Goal: Task Accomplishment & Management: Use online tool/utility

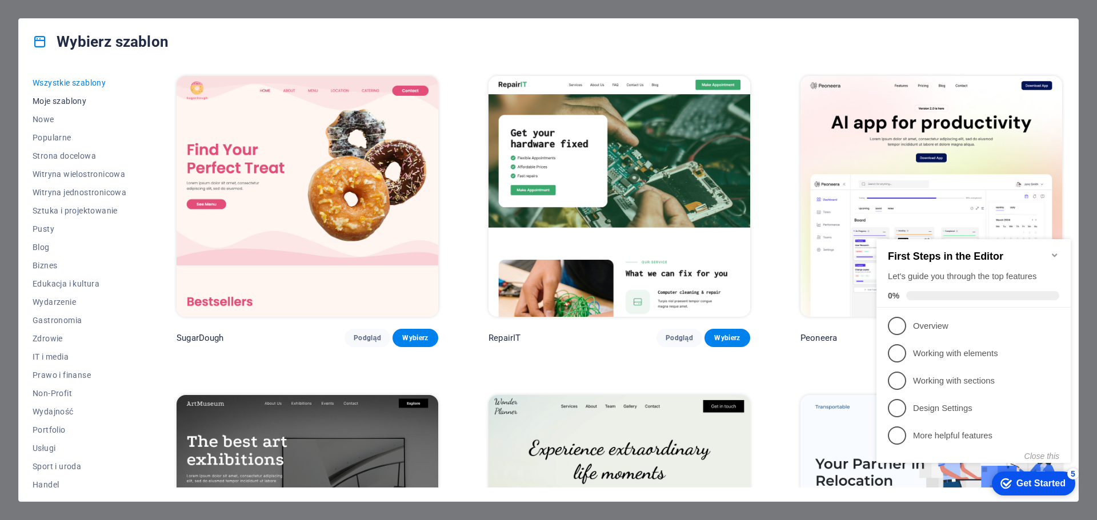
click at [79, 102] on span "Moje szablony" at bounding box center [80, 101] width 94 height 9
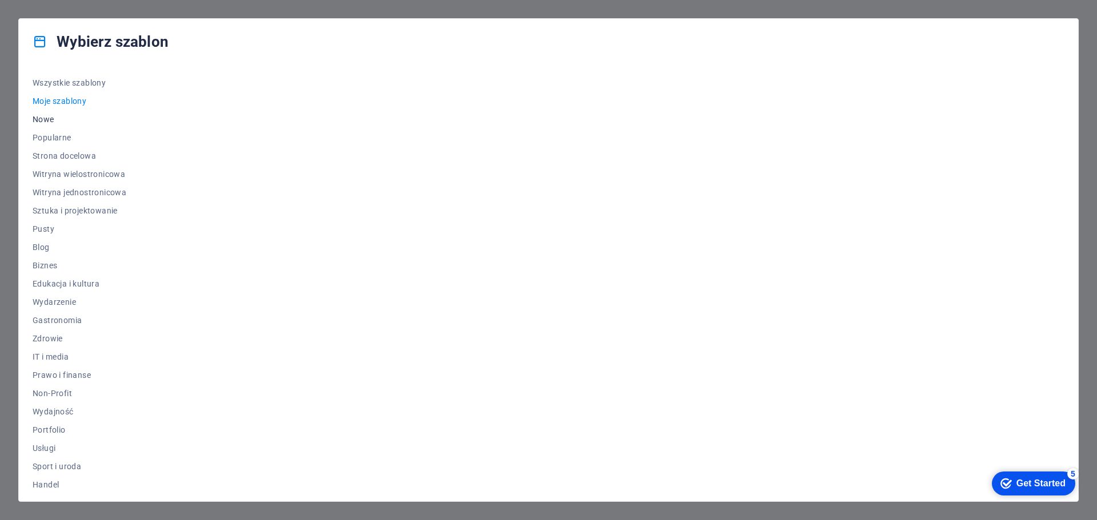
click at [50, 115] on span "Nowe" at bounding box center [80, 119] width 94 height 9
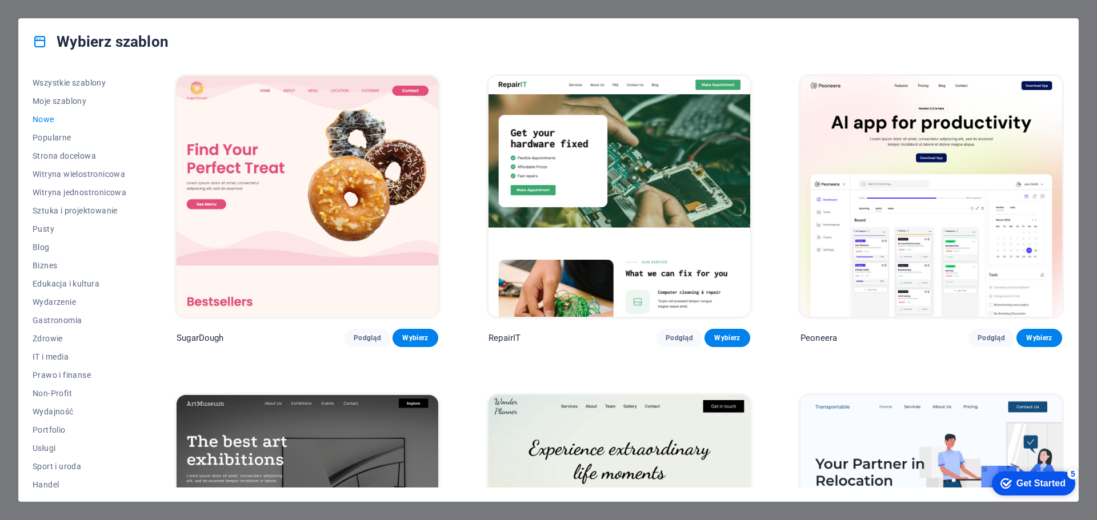
click at [382, 240] on img at bounding box center [307, 196] width 262 height 241
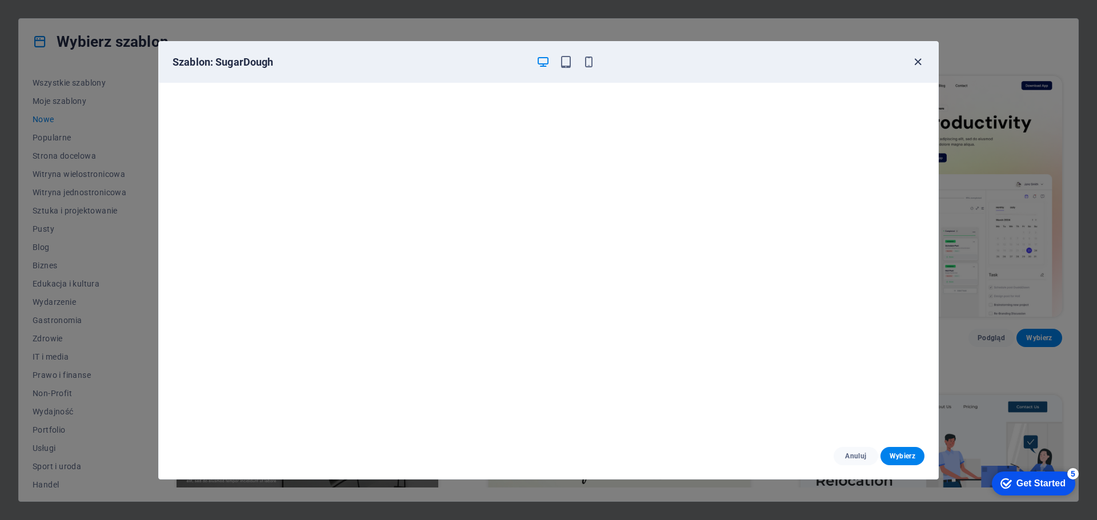
click at [921, 60] on icon "button" at bounding box center [917, 61] width 13 height 13
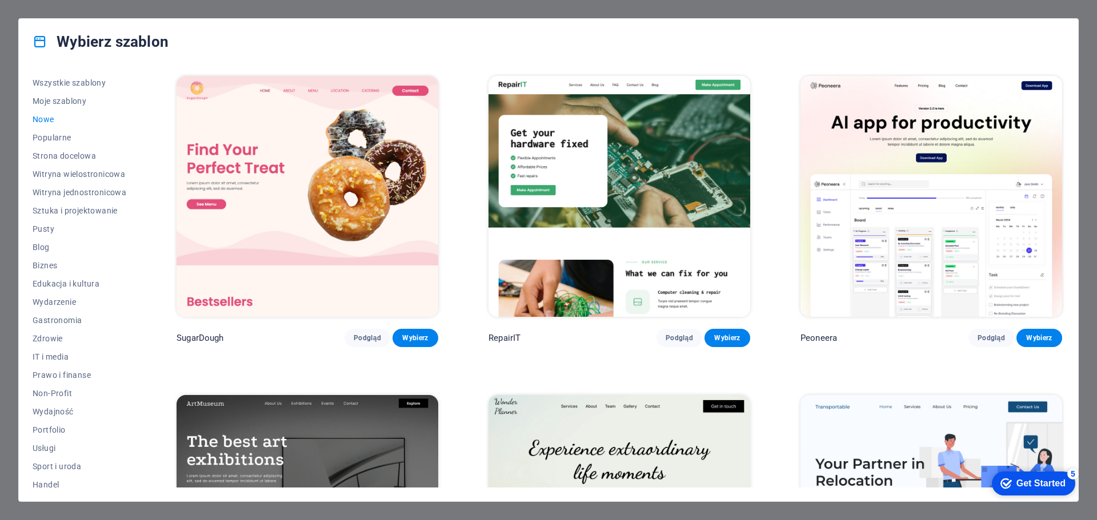
drag, startPoint x: 984, startPoint y: 11, endPoint x: 898, endPoint y: 2, distance: 86.2
click at [983, 10] on div "Wybierz szablon Wszystkie szablony Moje szablony Nowe Popularne Strona docelowa…" at bounding box center [548, 260] width 1097 height 520
click at [362, 338] on span "Podgląd" at bounding box center [367, 338] width 27 height 9
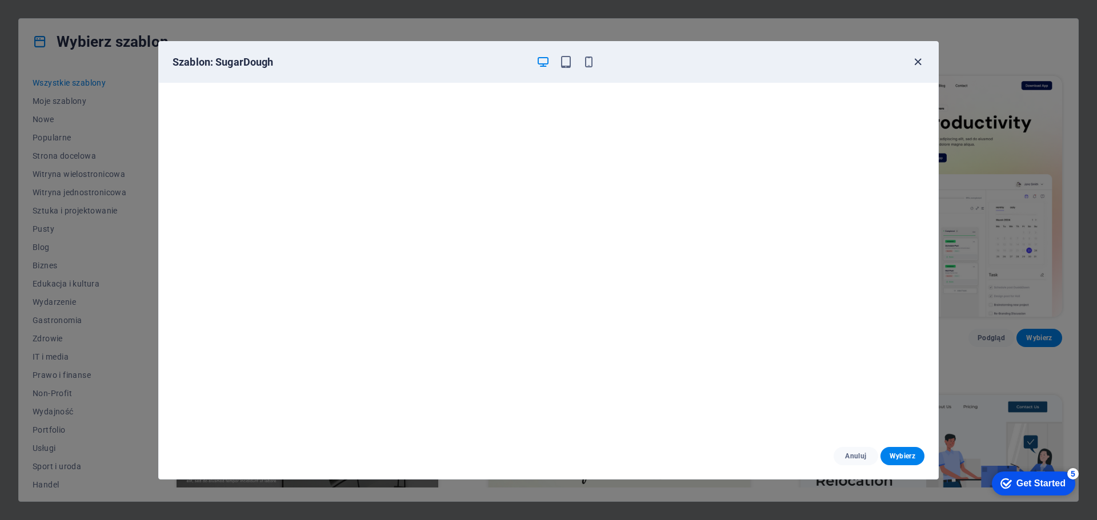
click at [921, 58] on icon "button" at bounding box center [917, 61] width 13 height 13
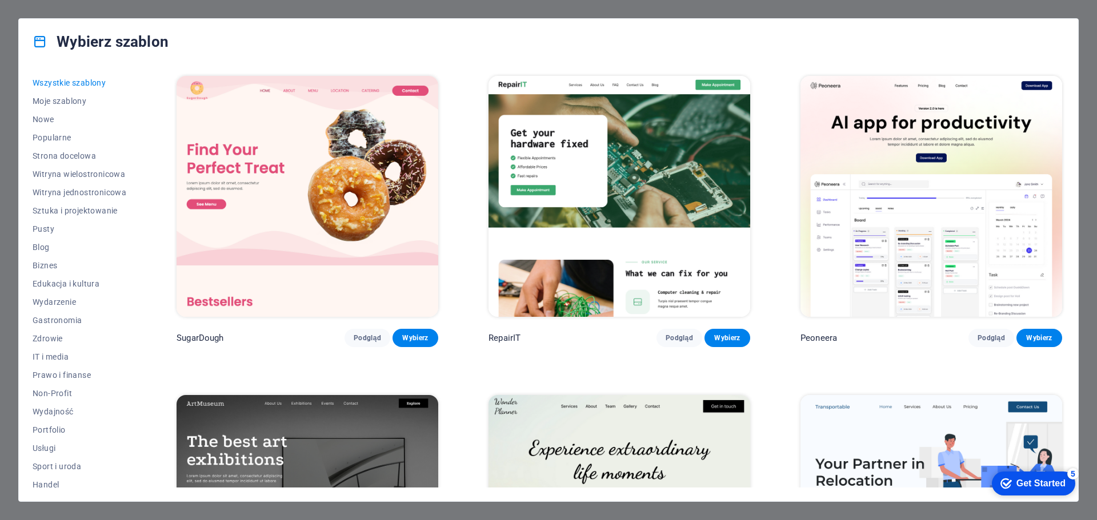
drag, startPoint x: 1062, startPoint y: 95, endPoint x: 1020, endPoint y: 129, distance: 54.0
click at [1055, 107] on div "Peoneera Podgląd Wybierz" at bounding box center [931, 211] width 266 height 274
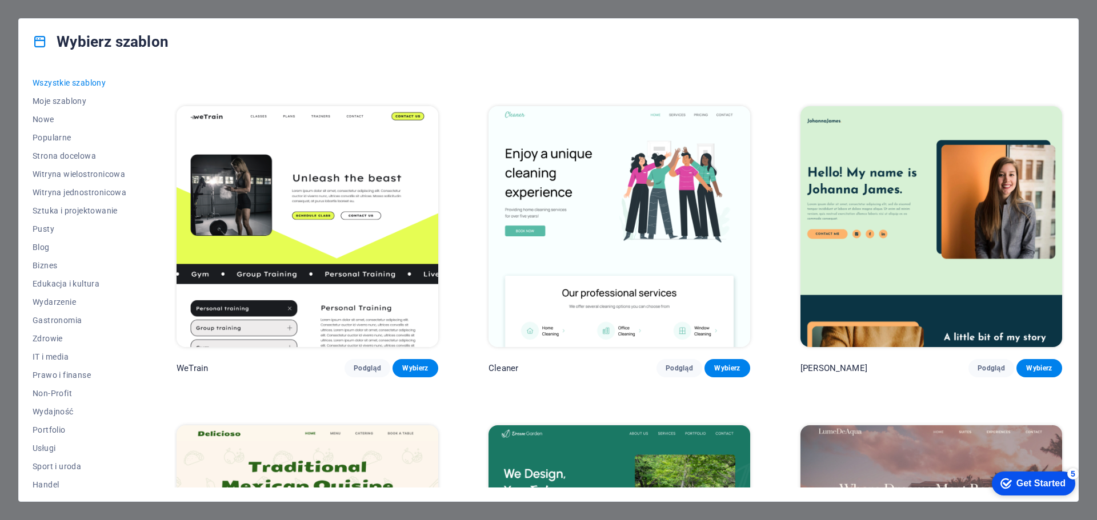
click at [49, 40] on h4 "Wybierz szablon" at bounding box center [101, 42] width 136 height 18
click at [88, 9] on div "Wybierz szablon Wszystkie szablony Moje szablony Nowe Popularne Strona docelowa…" at bounding box center [548, 260] width 1097 height 520
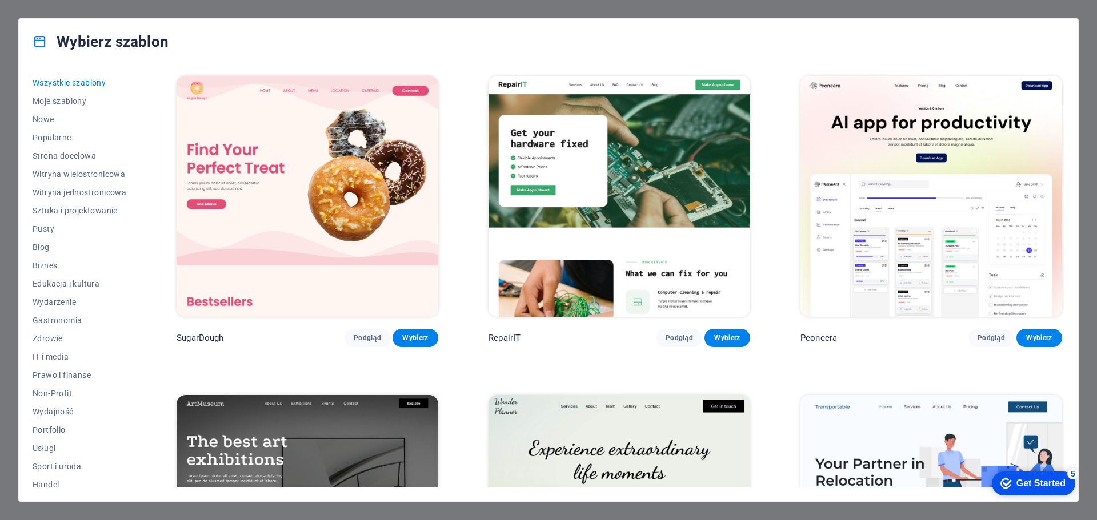
drag, startPoint x: 1065, startPoint y: 485, endPoint x: 1175, endPoint y: 656, distance: 203.3
click at [1064, 485] on div "Get Started" at bounding box center [1040, 484] width 49 height 10
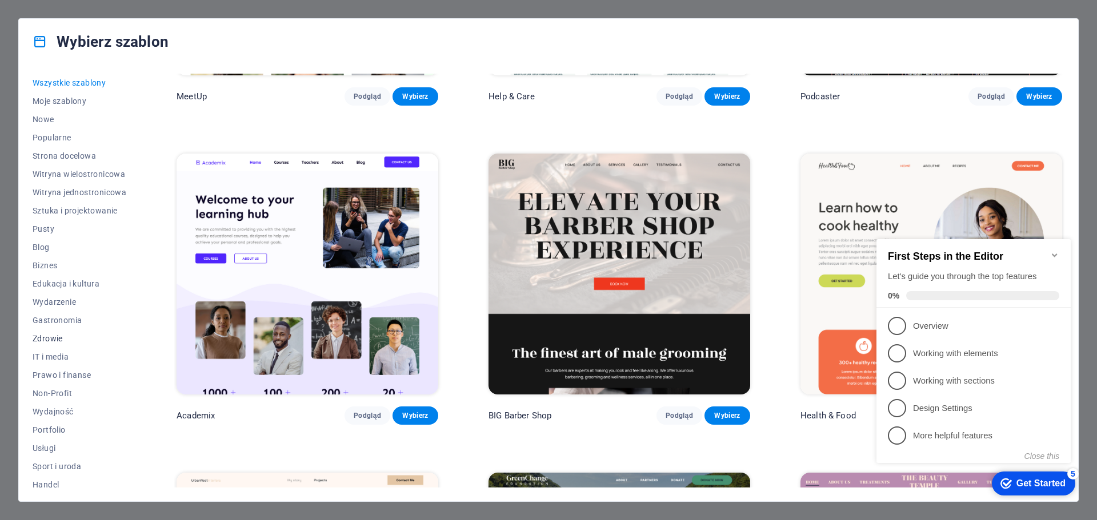
scroll to position [43, 0]
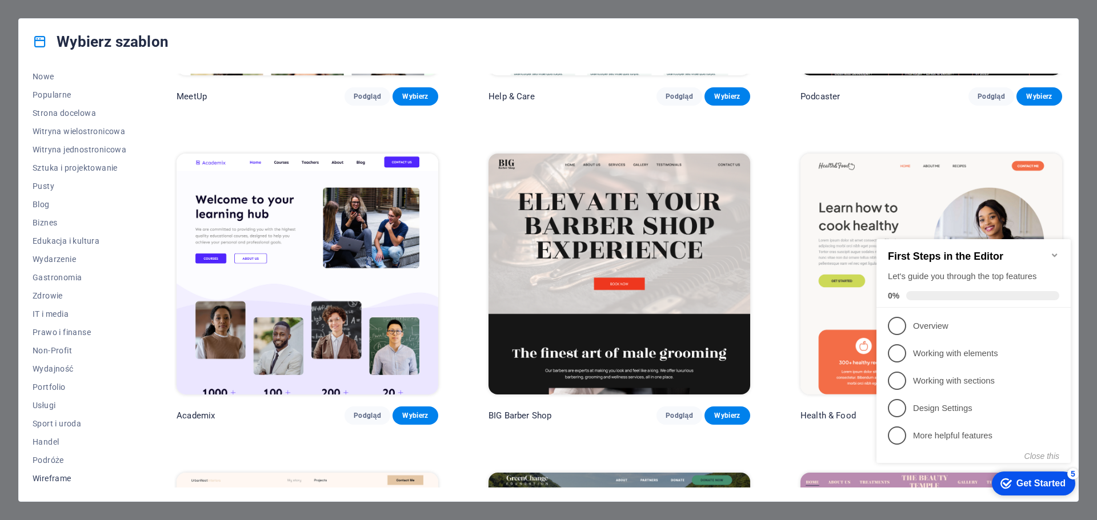
click at [59, 474] on span "Wireframe" at bounding box center [80, 478] width 94 height 9
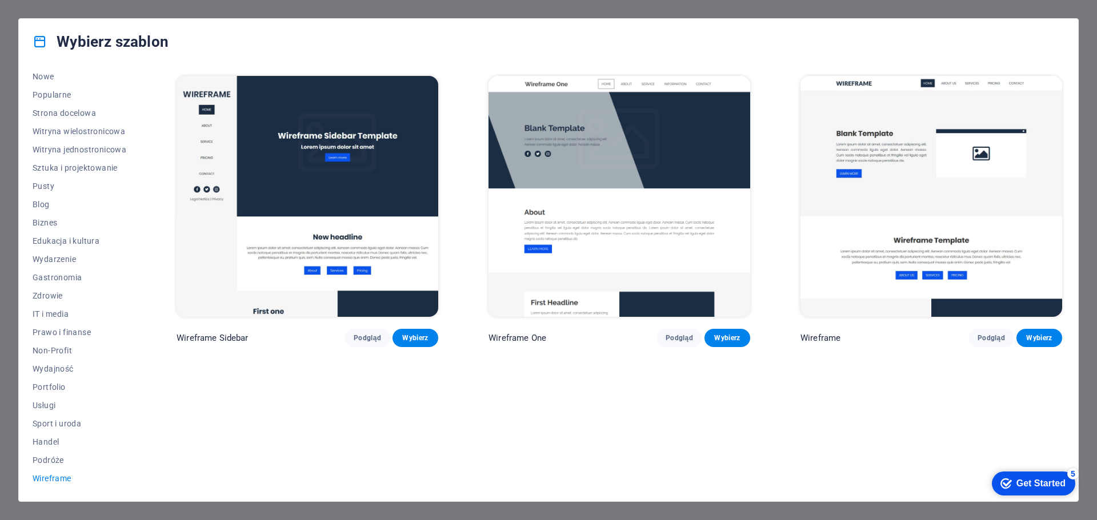
scroll to position [0, 0]
